Goal: Task Accomplishment & Management: Manage account settings

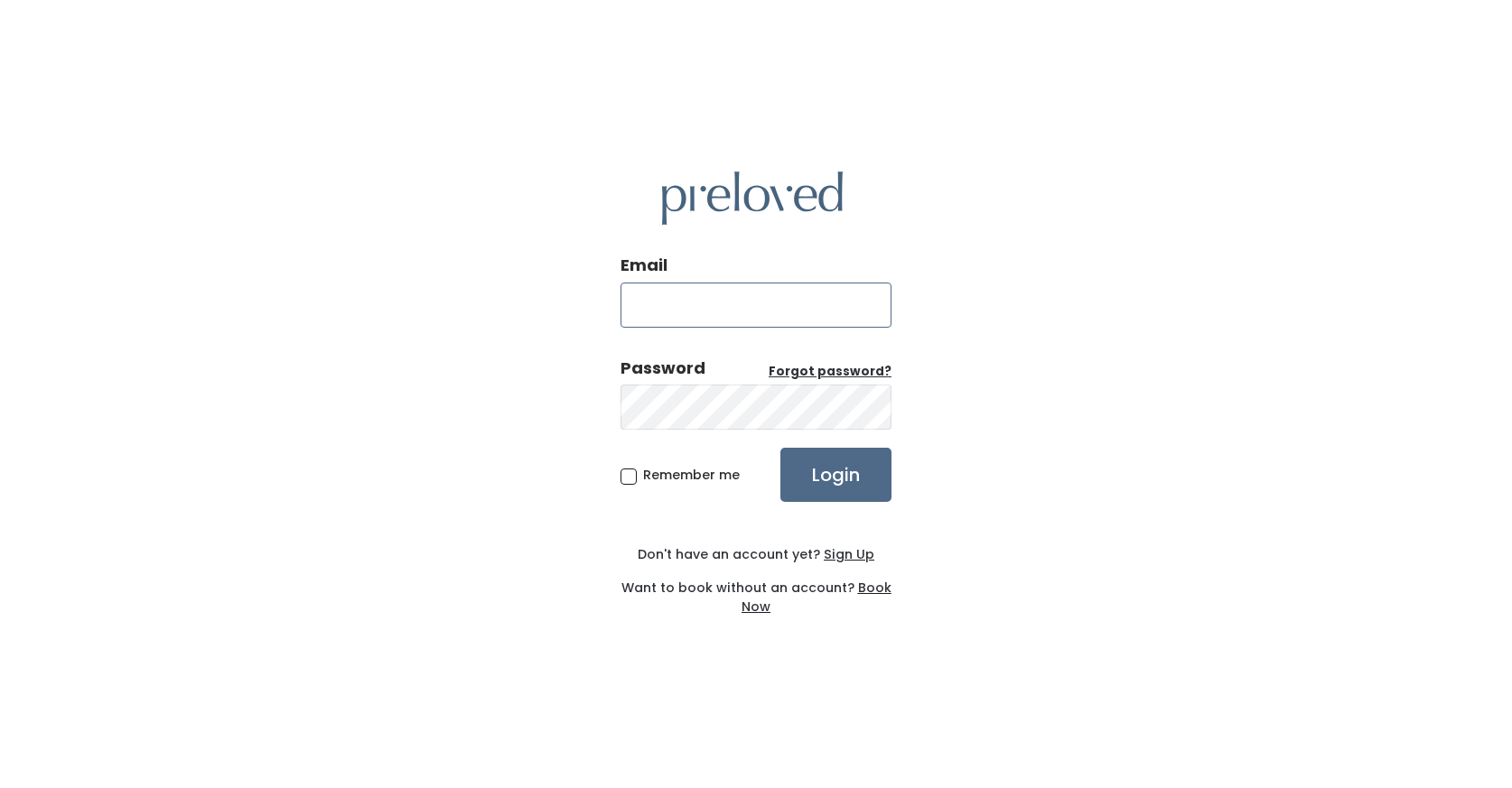
type input "[EMAIL_ADDRESS][DOMAIN_NAME]"
click at [836, 476] on input "Login" at bounding box center [836, 475] width 111 height 55
